Goal: Task Accomplishment & Management: Manage account settings

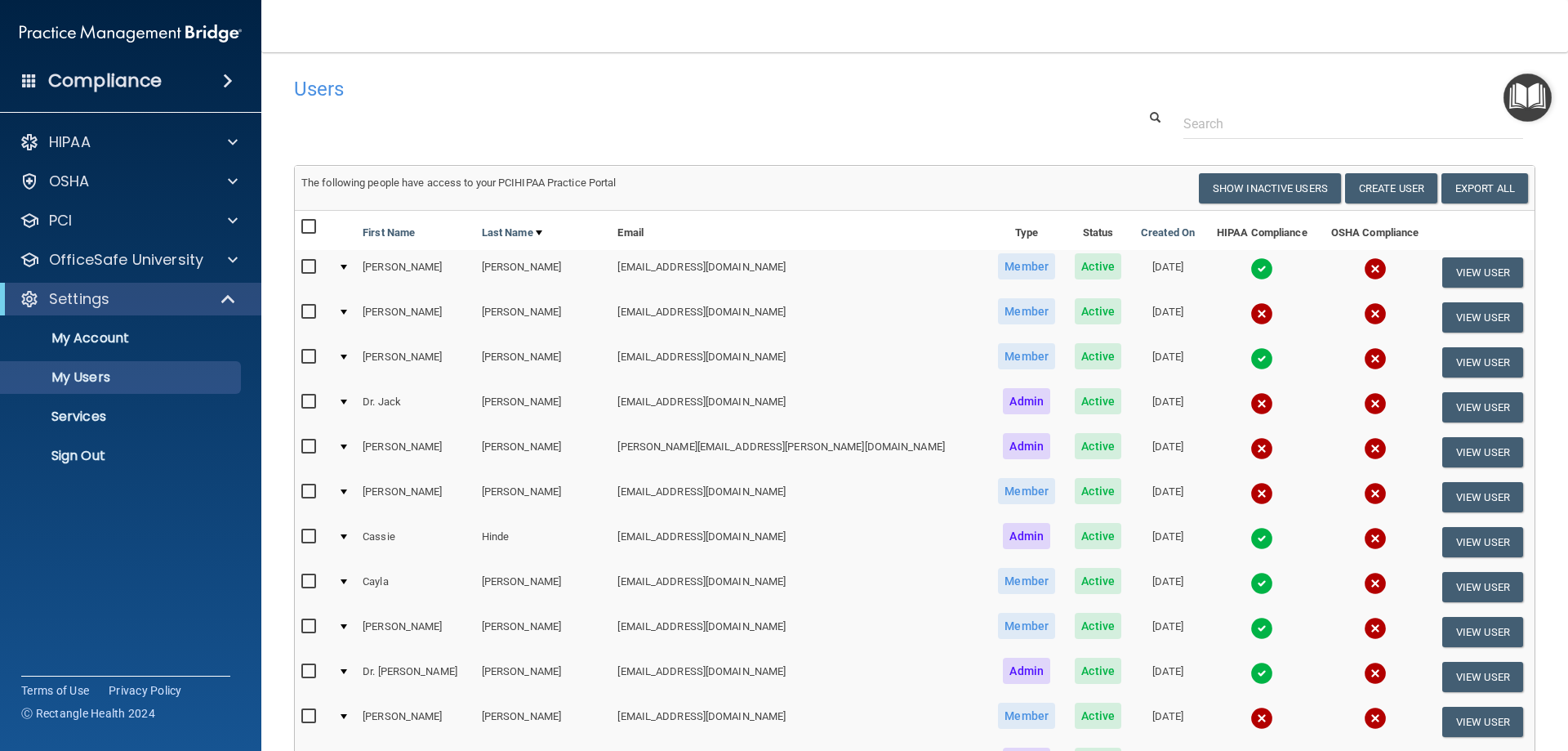
select select "20"
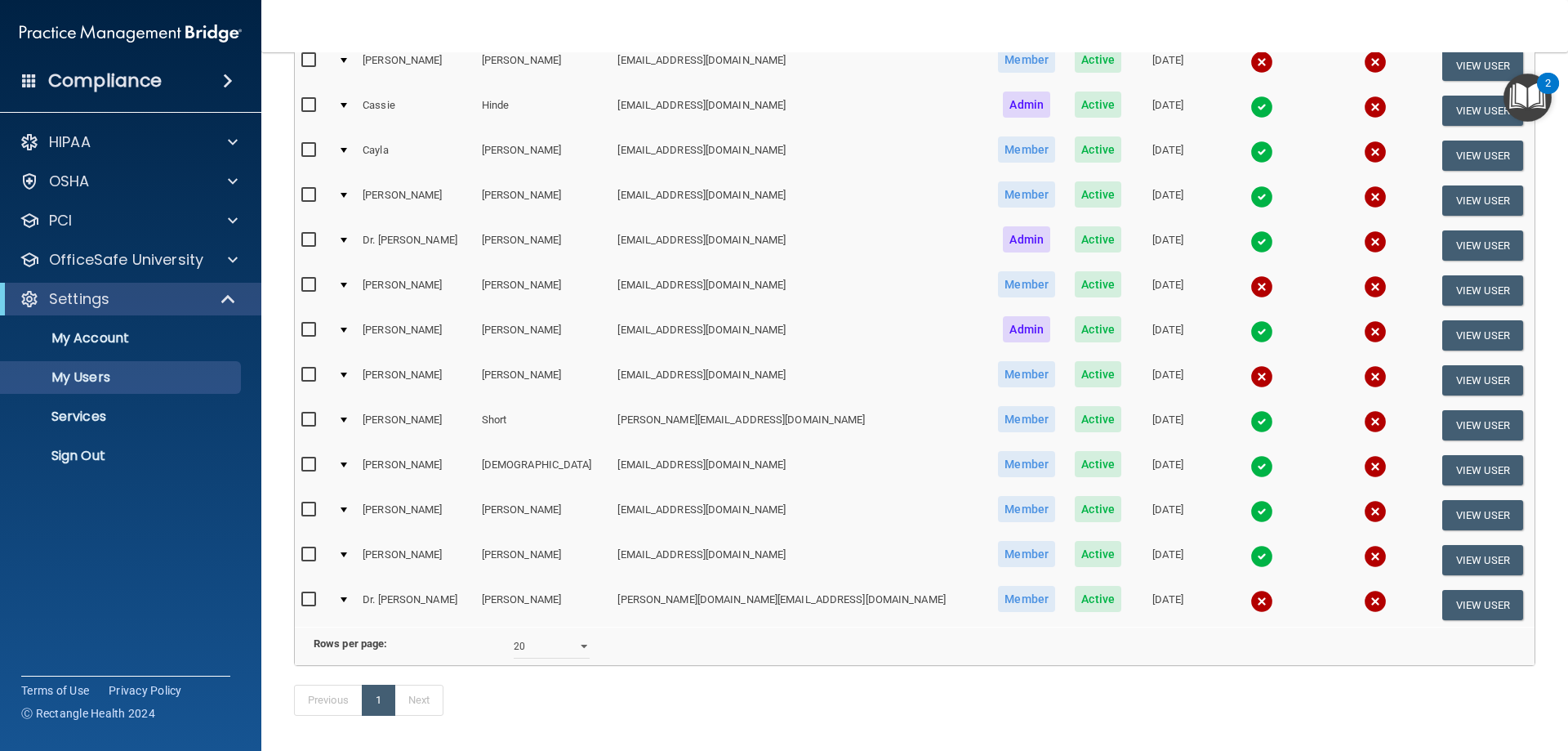
scroll to position [432, 0]
click at [528, 657] on select "10 20 30 40 all" at bounding box center [551, 646] width 76 height 25
select select "30"
click at [513, 645] on select "10 20 30 40 all" at bounding box center [551, 646] width 76 height 25
select select "30"
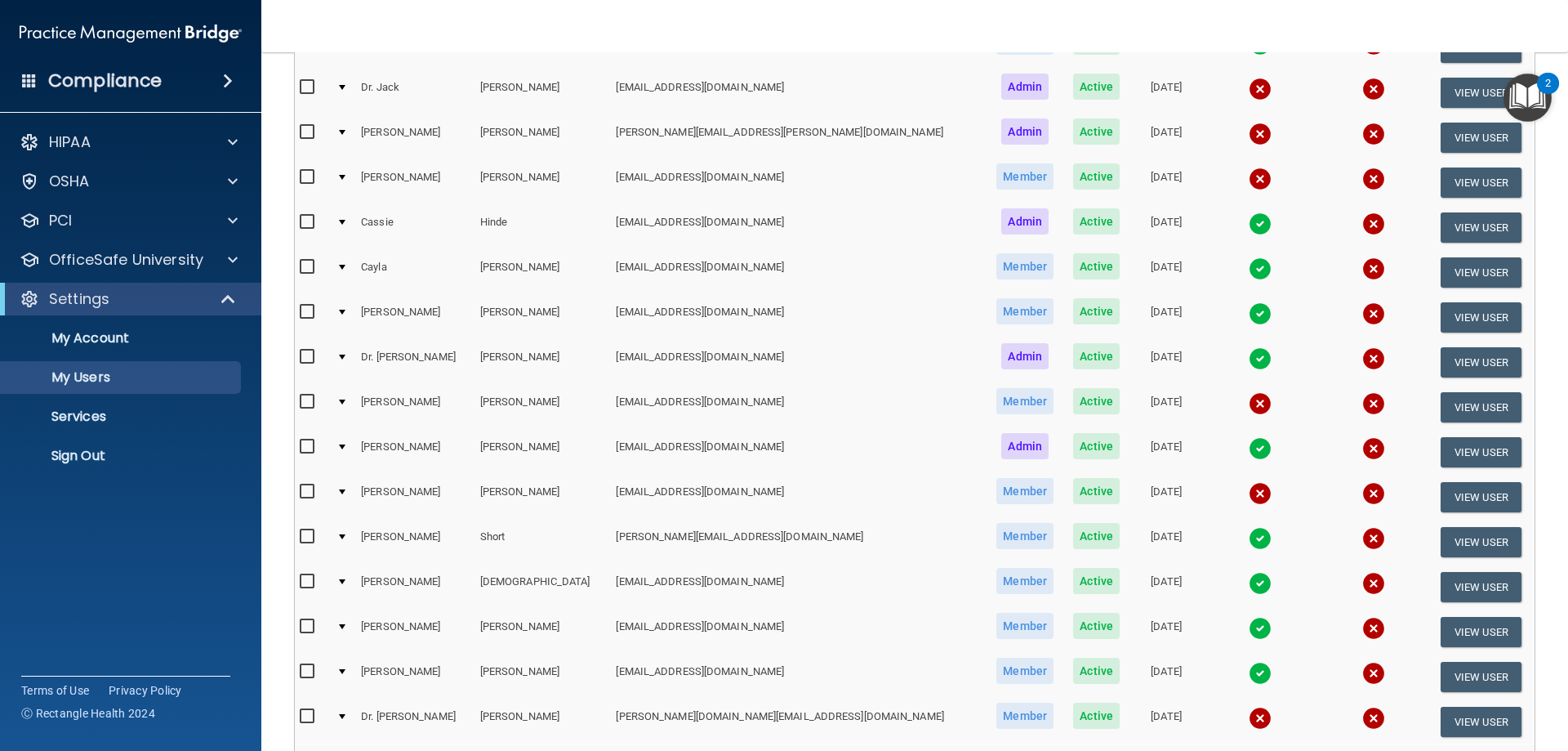
scroll to position [312, 0]
